Goal: Complete application form

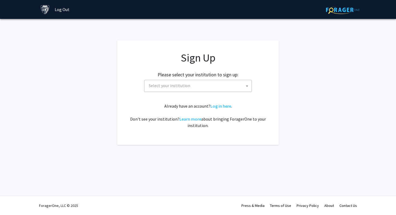
click at [213, 83] on span "Select your institution" at bounding box center [199, 85] width 105 height 11
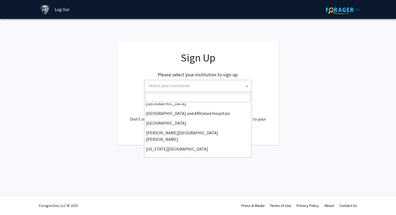
scroll to position [95, 0]
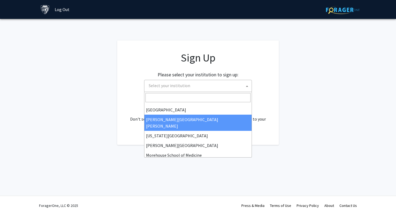
select select "1"
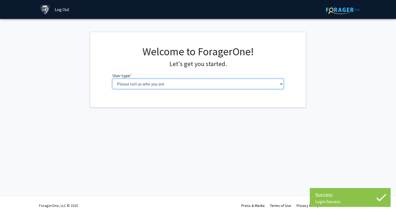
click at [171, 84] on select "Please tell us who you are Undergraduate Student Master's Student Doctoral Cand…" at bounding box center [198, 84] width 172 height 10
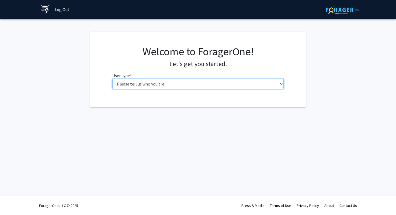
select select "1: undergrad"
click at [112, 79] on select "Please tell us who you are Undergraduate Student Master's Student Doctoral Cand…" at bounding box center [198, 84] width 172 height 10
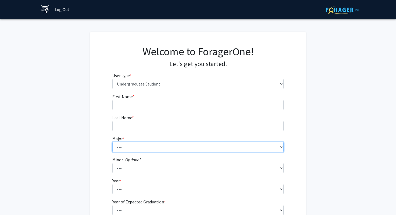
click at [231, 145] on select "--- Africana Studies Anthropology Applied Mathematics & Statistics Archaeology …" at bounding box center [198, 147] width 172 height 10
